Goal: Navigation & Orientation: Go to known website

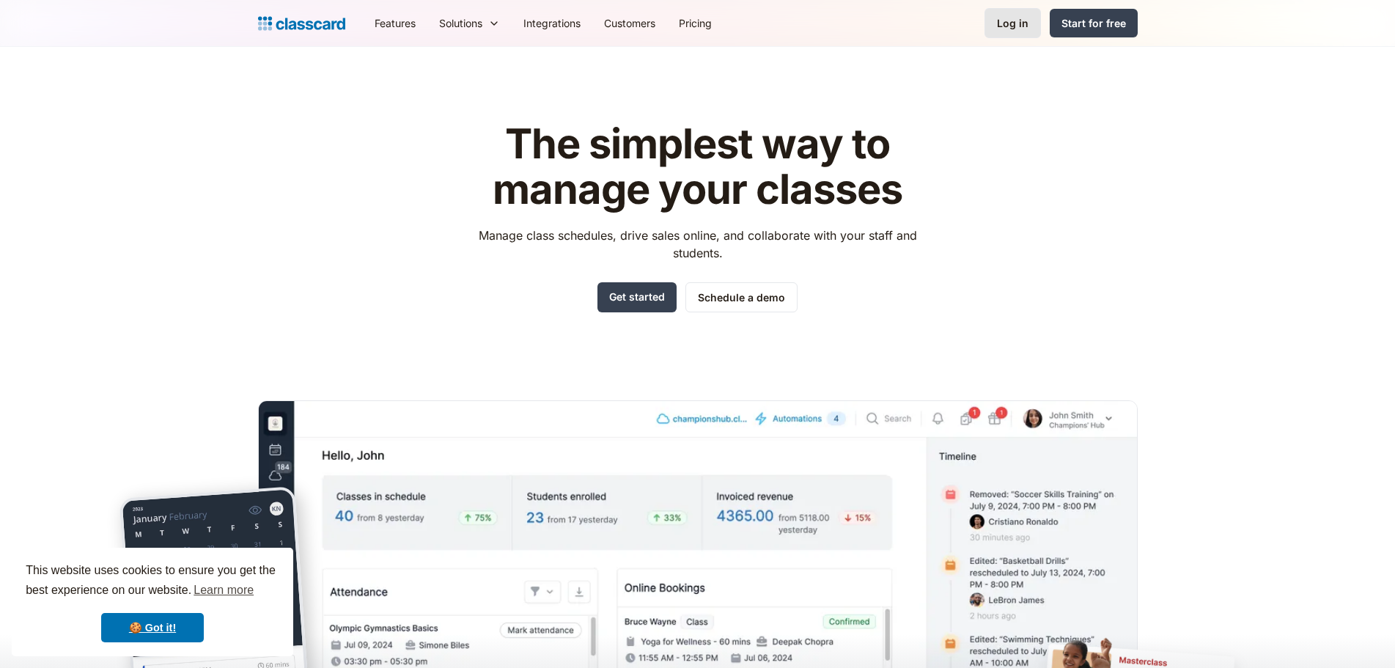
click at [1014, 34] on link "Log in" at bounding box center [1013, 23] width 56 height 30
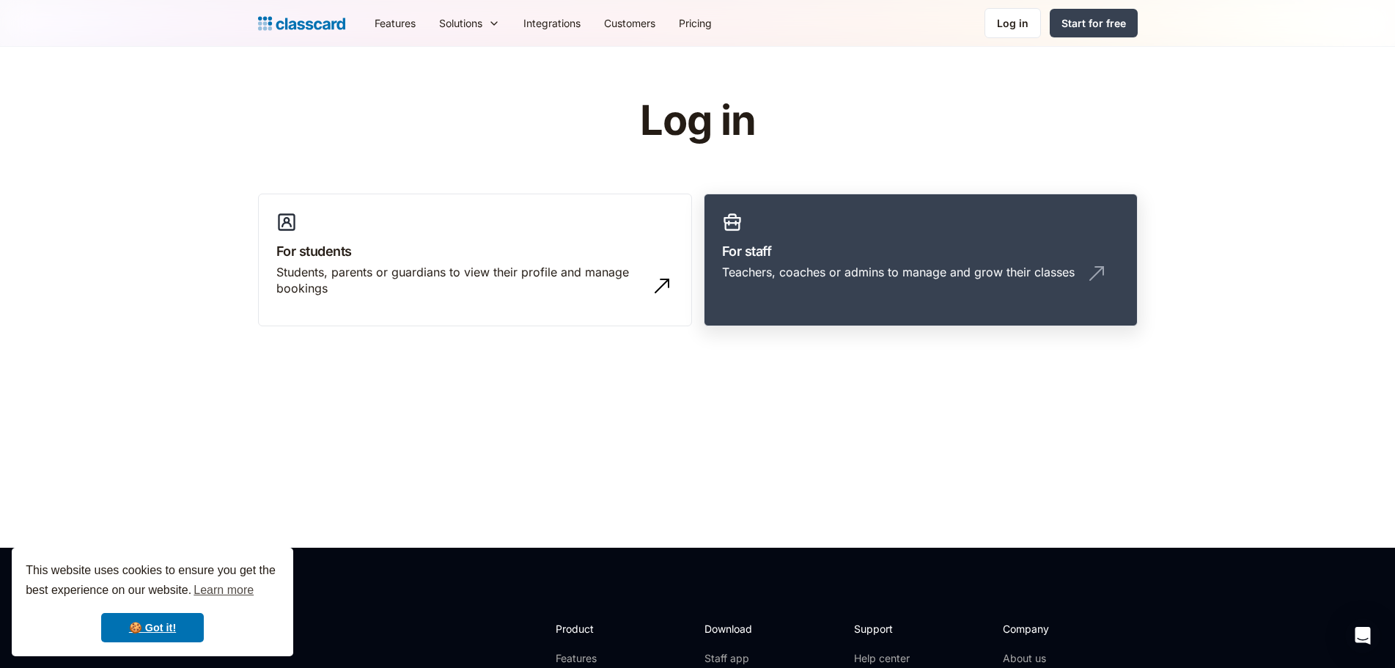
click at [968, 282] on div "Teachers, coaches or admins to manage and grow their classes" at bounding box center [920, 278] width 397 height 28
